Goal: Task Accomplishment & Management: Complete application form

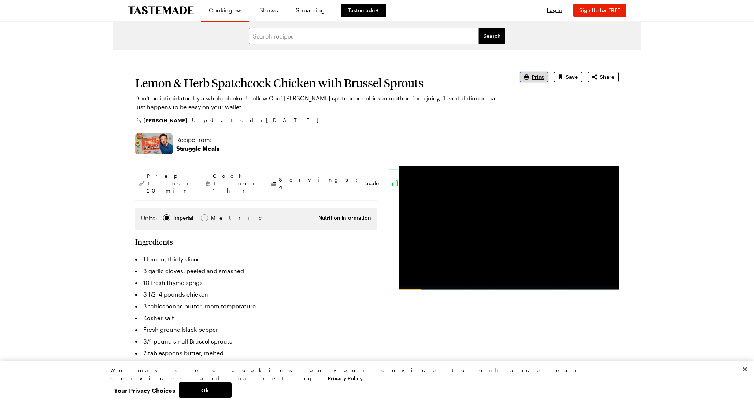
click at [528, 77] on icon "button" at bounding box center [526, 76] width 5 height 5
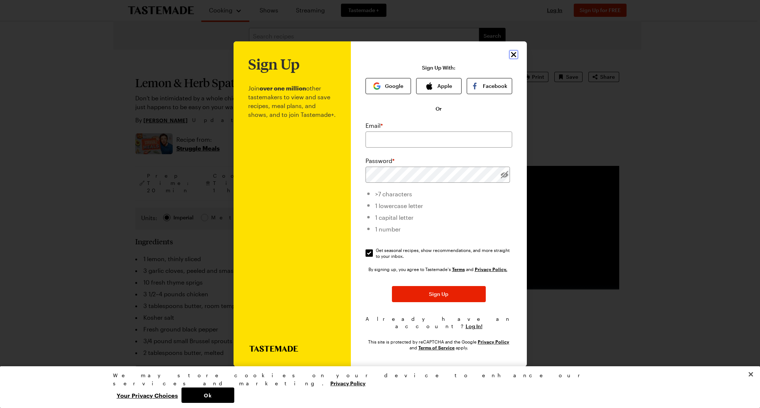
click at [512, 58] on icon "Close" at bounding box center [513, 54] width 9 height 9
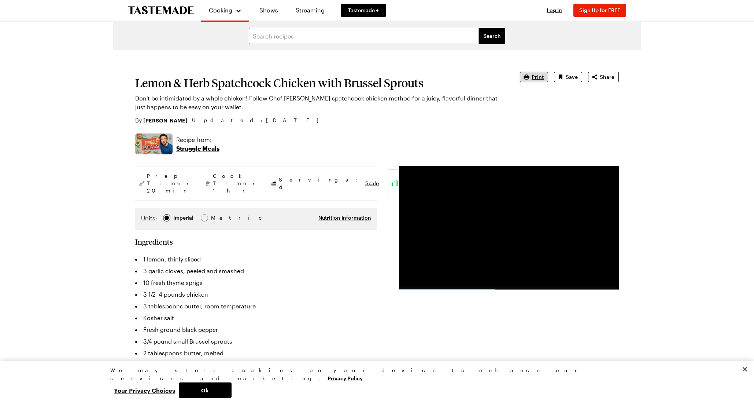
click at [532, 75] on button "Print" at bounding box center [534, 77] width 28 height 10
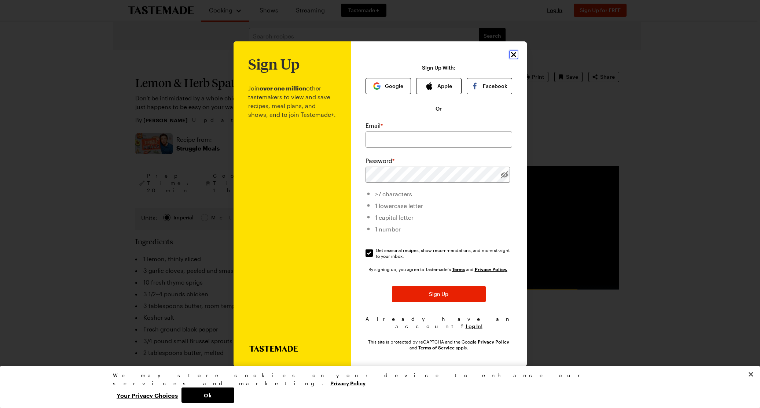
click at [515, 59] on icon "Close" at bounding box center [513, 54] width 9 height 9
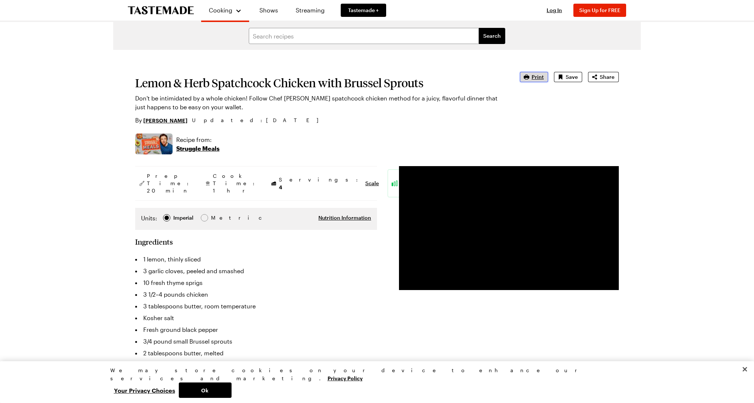
click at [536, 77] on span "Print" at bounding box center [538, 76] width 12 height 7
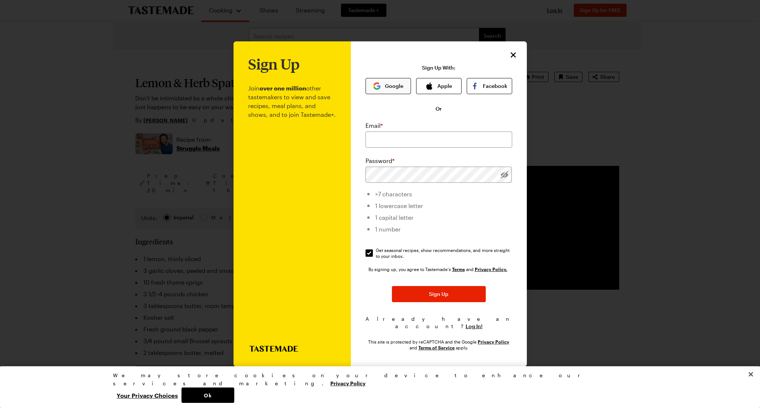
click at [399, 90] on button "Google" at bounding box center [387, 86] width 45 height 16
click at [401, 142] on input "email" at bounding box center [438, 140] width 147 height 16
type input "[EMAIL_ADDRESS][DOMAIN_NAME]"
click at [362, 255] on div "Sign Up Join over one million other tastemakers to view and save recipes, meal …" at bounding box center [439, 203] width 176 height 325
click at [367, 257] on input "Get seasonal recipes, show recommendations, and more straight to your inbox. Ge…" at bounding box center [368, 253] width 7 height 7
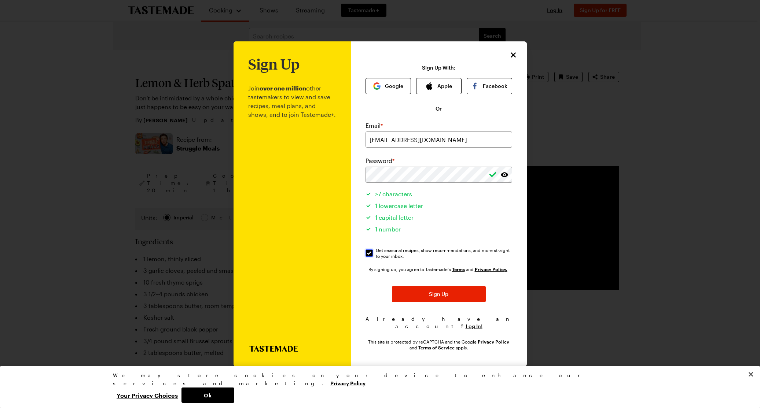
checkbox input "false"
click at [457, 301] on button "Sign Up" at bounding box center [439, 294] width 94 height 16
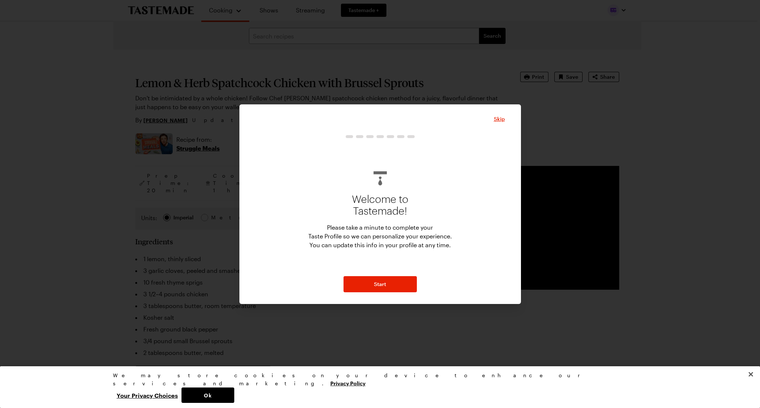
type textarea "x"
click at [499, 117] on span "Skip" at bounding box center [499, 118] width 11 height 7
